Goal: Information Seeking & Learning: Learn about a topic

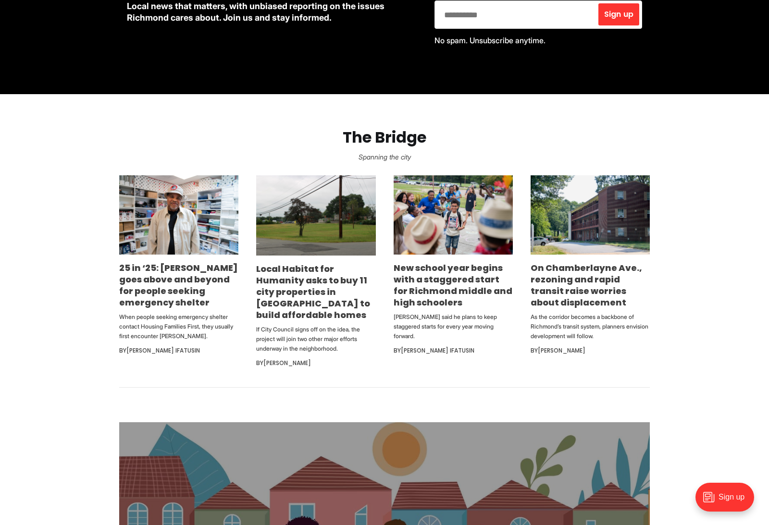
scroll to position [483, 0]
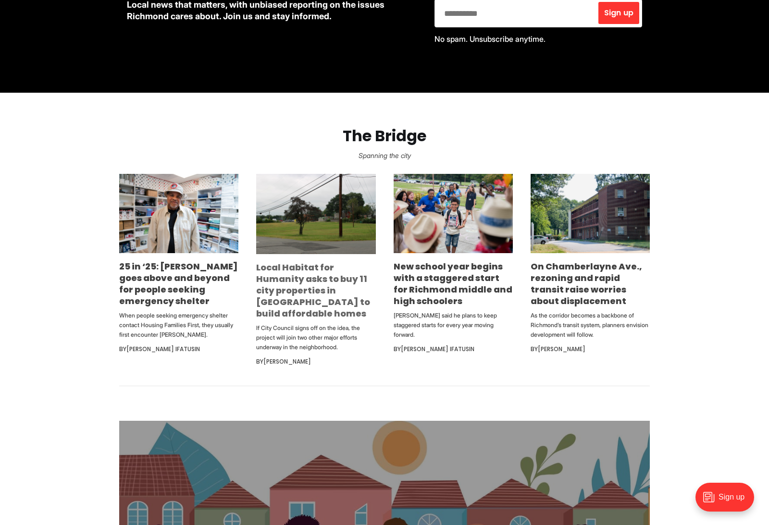
click at [288, 304] on link "Local Habitat for Humanity asks to buy 11 city properties in [GEOGRAPHIC_DATA] …" at bounding box center [313, 290] width 114 height 58
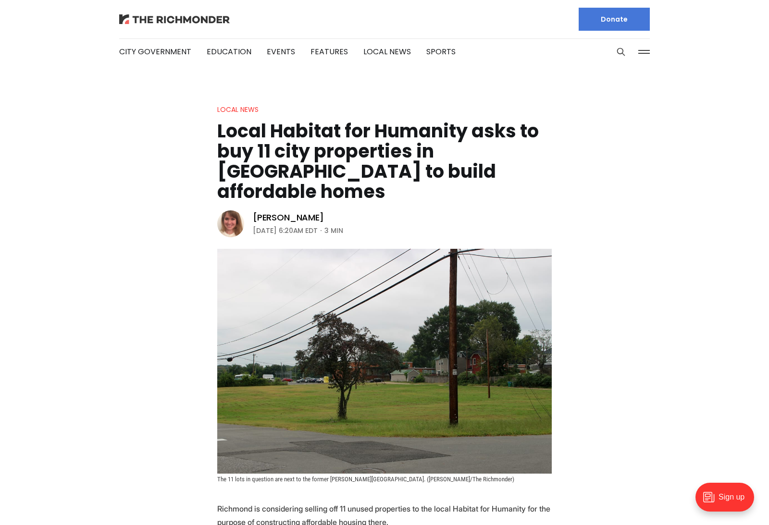
click at [210, 20] on img at bounding box center [174, 19] width 111 height 10
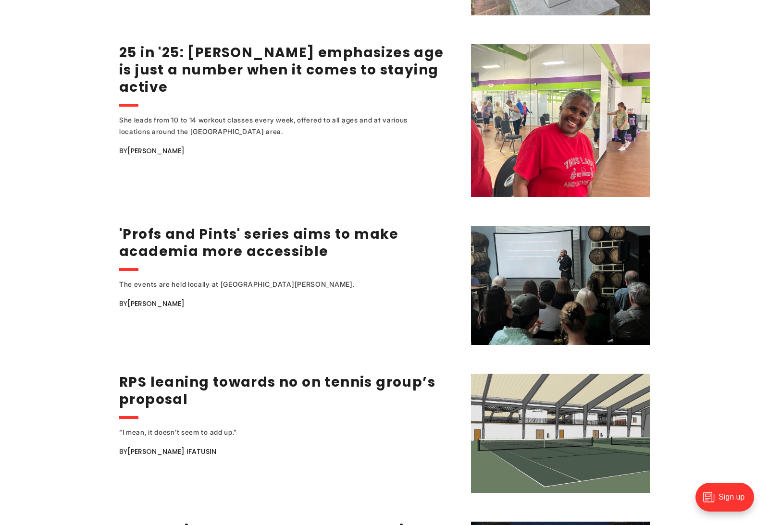
scroll to position [1419, 0]
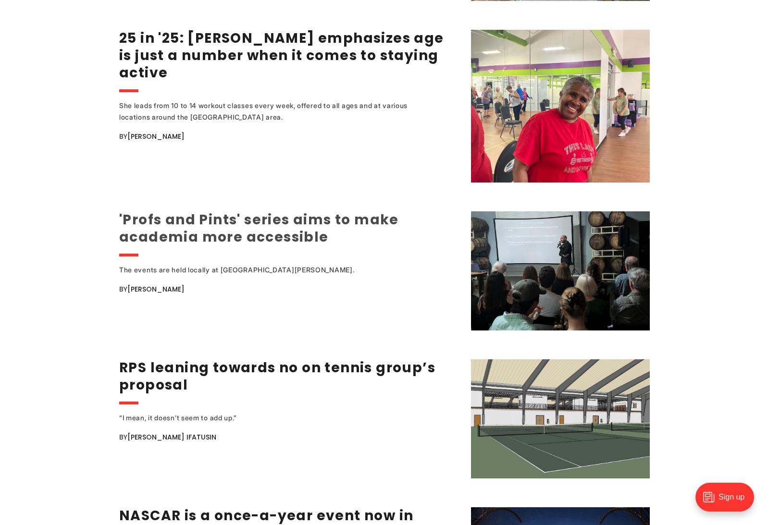
click at [301, 228] on link "'Profs and Pints' series aims to make academia more accessible" at bounding box center [259, 228] width 280 height 36
